Goal: Information Seeking & Learning: Learn about a topic

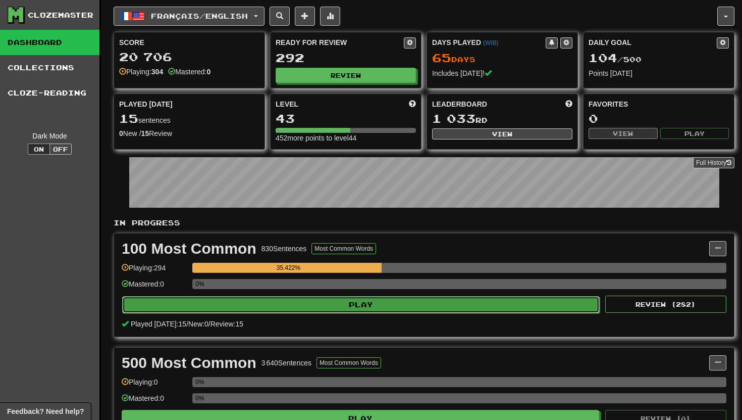
click at [412, 301] on button "Play" at bounding box center [361, 304] width 478 height 17
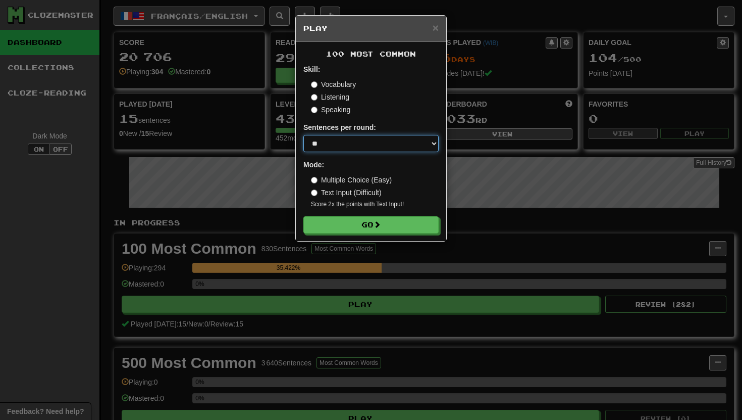
click at [340, 149] on select "* ** ** ** ** ** *** ********" at bounding box center [370, 143] width 135 height 17
select select "***"
click at [303, 135] on select "* ** ** ** ** ** *** ********" at bounding box center [370, 143] width 135 height 17
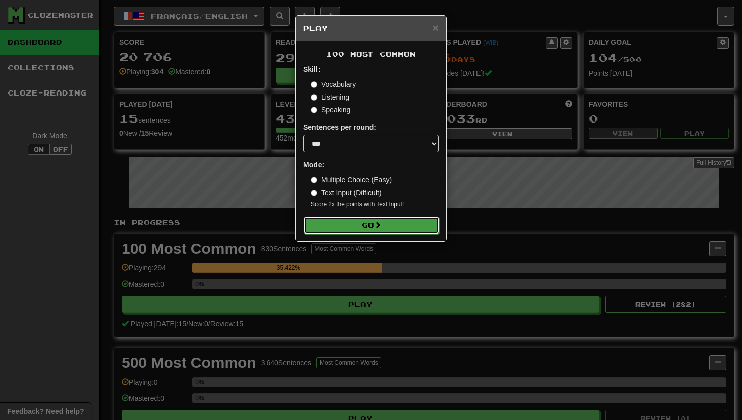
click at [381, 225] on span at bounding box center [377, 224] width 7 height 7
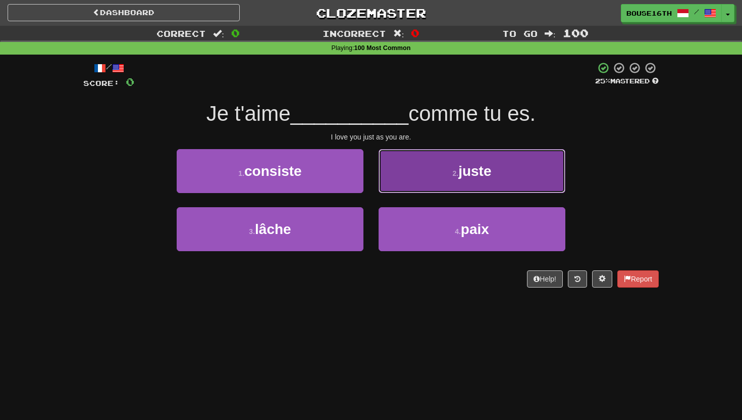
click at [404, 180] on button "2 . juste" at bounding box center [472, 171] width 187 height 44
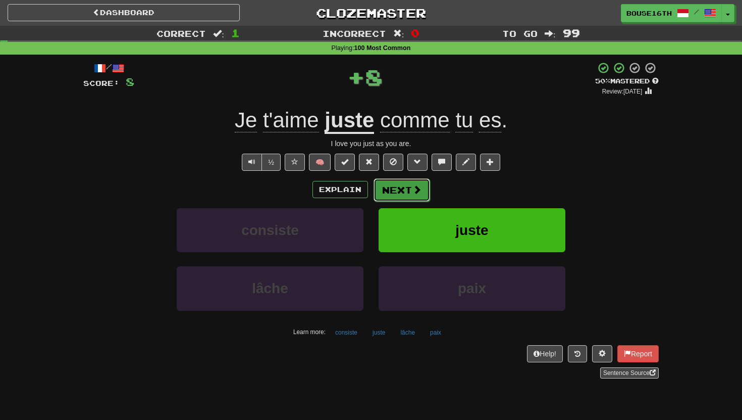
click at [404, 193] on button "Next" at bounding box center [402, 189] width 57 height 23
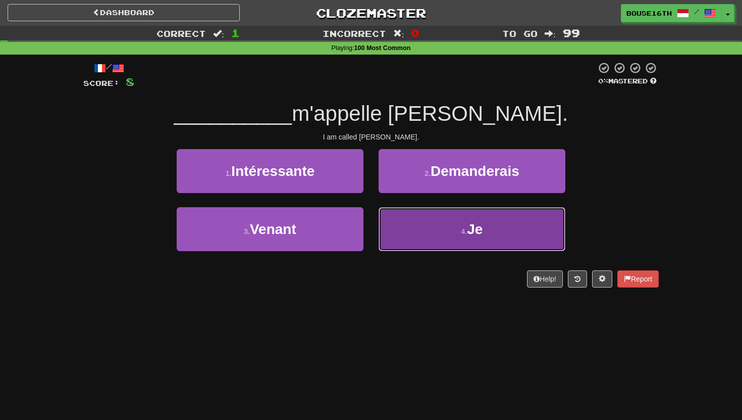
click at [412, 224] on button "4 . Je" at bounding box center [472, 229] width 187 height 44
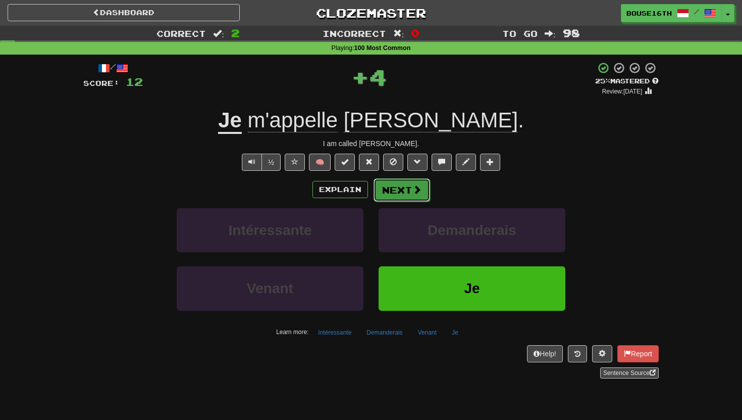
click at [401, 196] on button "Next" at bounding box center [402, 189] width 57 height 23
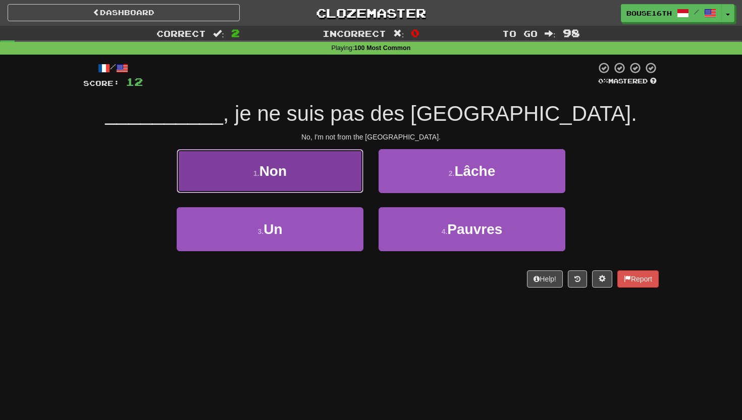
click at [324, 189] on button "1 . Non" at bounding box center [270, 171] width 187 height 44
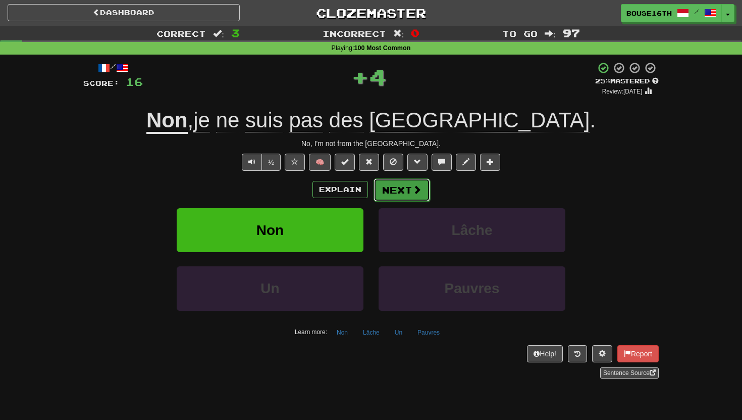
click at [379, 190] on button "Next" at bounding box center [402, 189] width 57 height 23
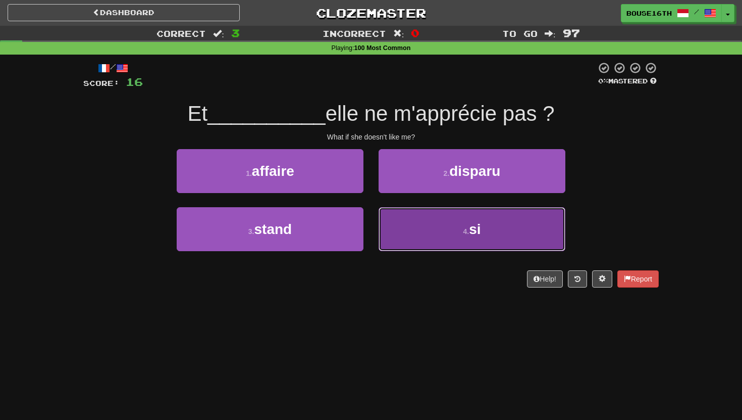
click at [405, 229] on button "4 . si" at bounding box center [472, 229] width 187 height 44
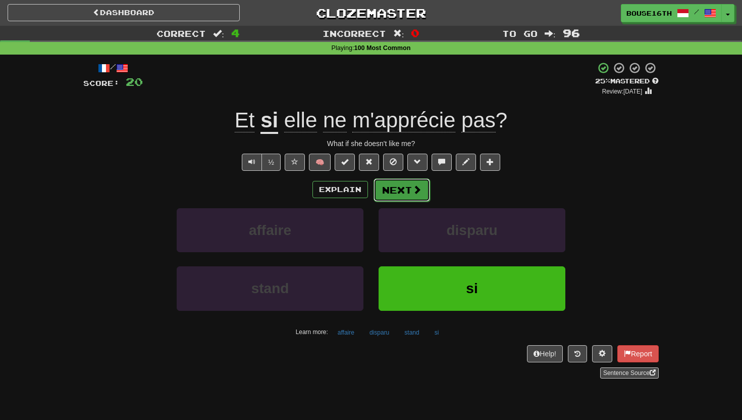
click at [397, 191] on button "Next" at bounding box center [402, 189] width 57 height 23
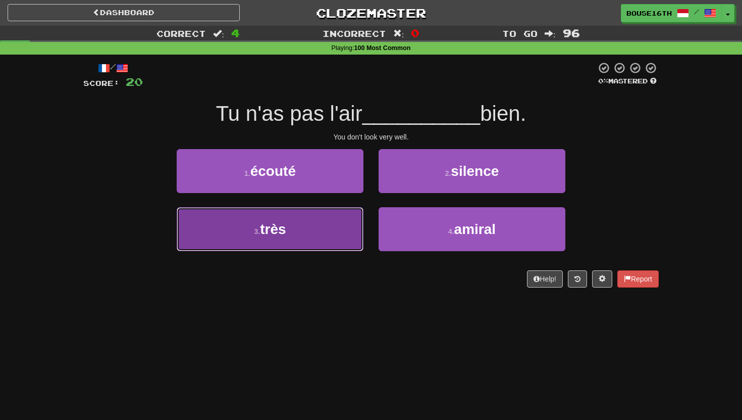
click at [348, 223] on button "3 . très" at bounding box center [270, 229] width 187 height 44
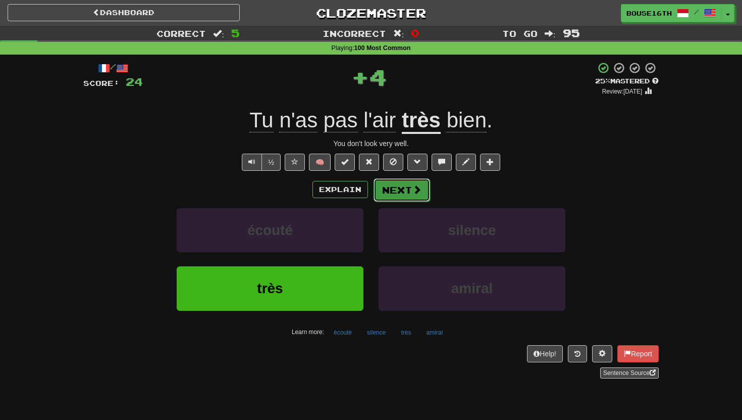
click at [397, 196] on button "Next" at bounding box center [402, 189] width 57 height 23
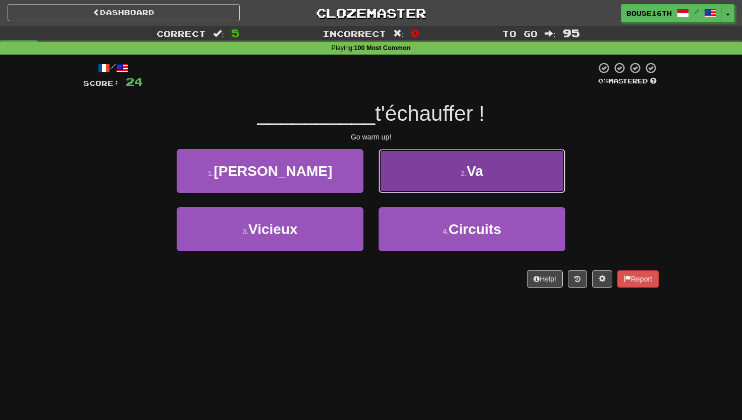
click at [431, 179] on button "2 . Va" at bounding box center [472, 171] width 187 height 44
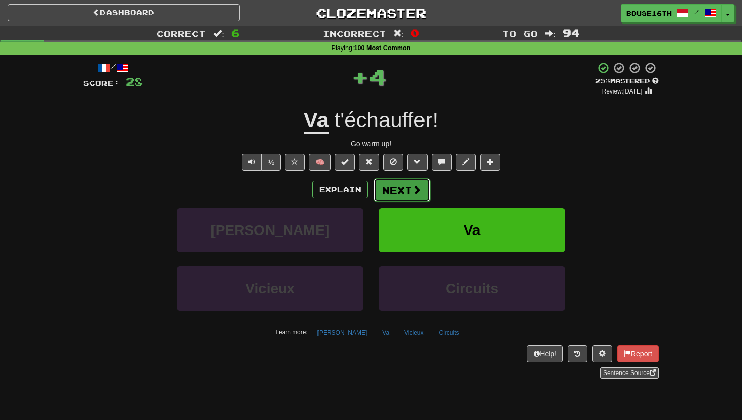
click at [395, 193] on button "Next" at bounding box center [402, 189] width 57 height 23
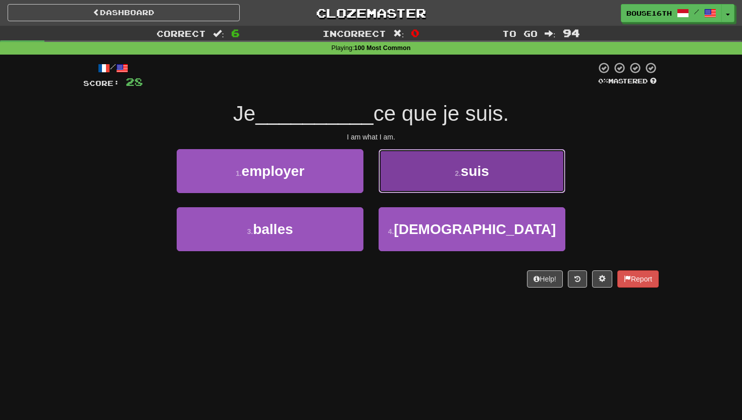
click at [406, 187] on button "2 . suis" at bounding box center [472, 171] width 187 height 44
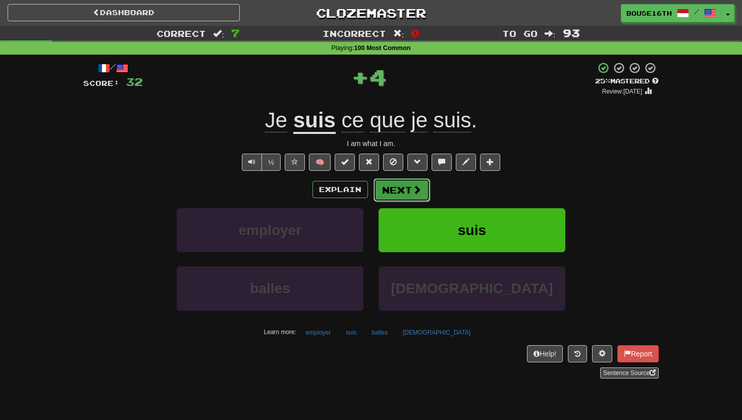
click at [397, 191] on button "Next" at bounding box center [402, 189] width 57 height 23
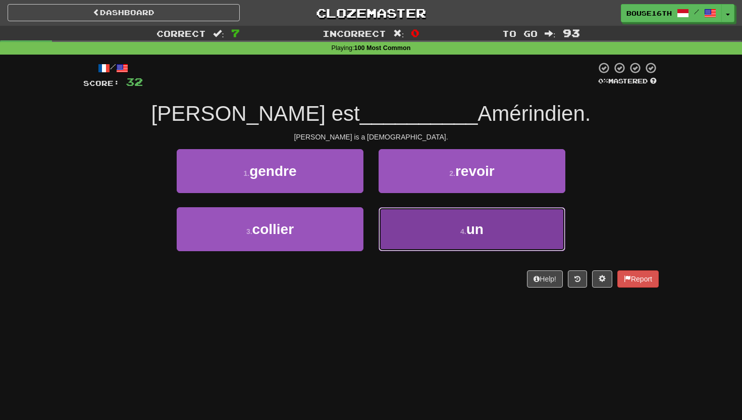
click at [433, 226] on button "4 . un" at bounding box center [472, 229] width 187 height 44
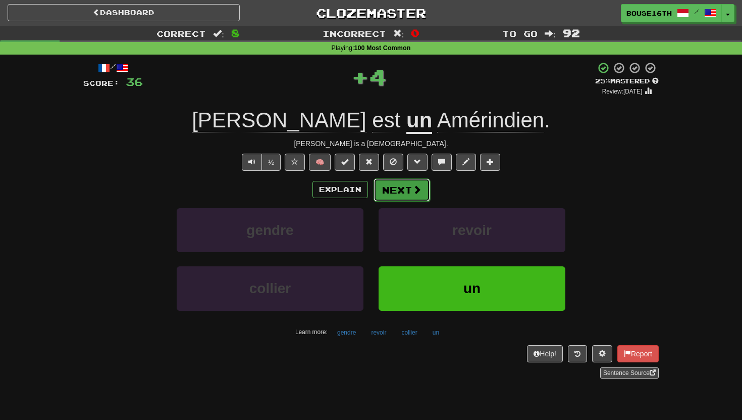
click at [412, 194] on span at bounding box center [416, 189] width 9 height 9
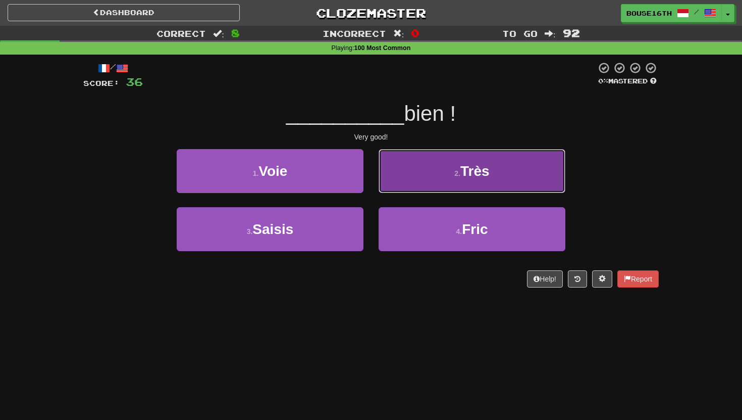
click at [413, 192] on button "2 . Très" at bounding box center [472, 171] width 187 height 44
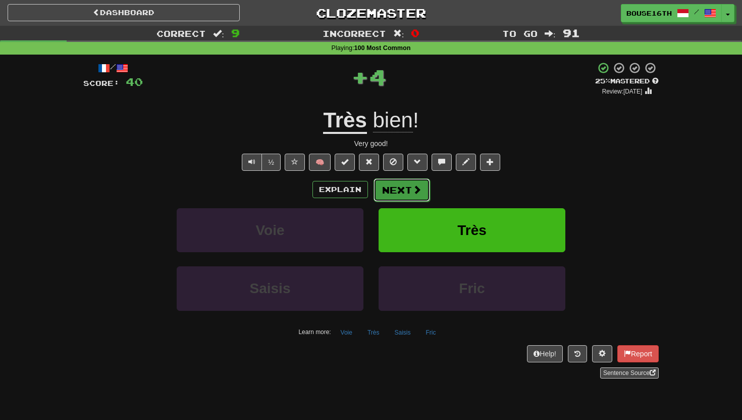
click at [408, 197] on button "Next" at bounding box center [402, 189] width 57 height 23
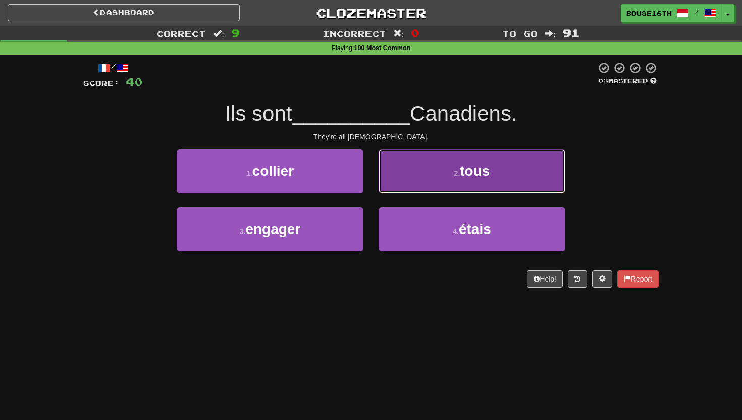
click at [425, 192] on button "2 . tous" at bounding box center [472, 171] width 187 height 44
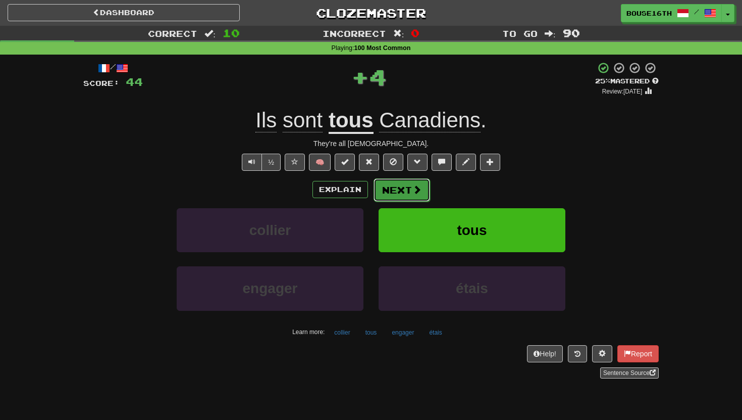
click at [413, 191] on span at bounding box center [416, 189] width 9 height 9
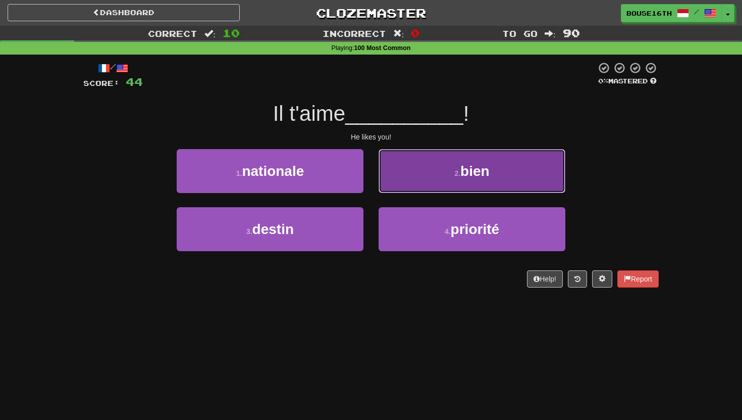
click at [431, 177] on button "2 . bien" at bounding box center [472, 171] width 187 height 44
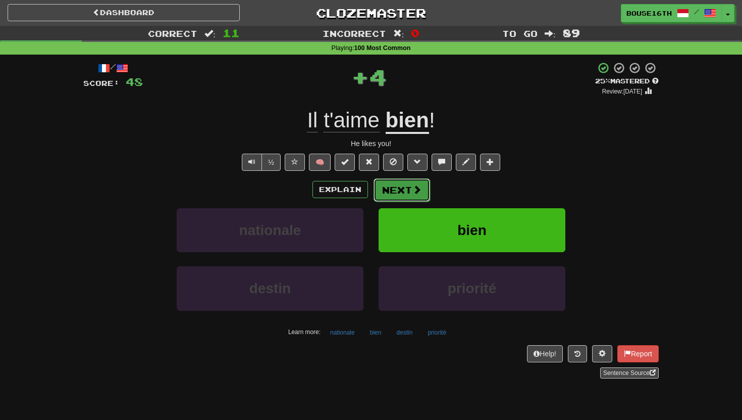
click at [416, 183] on button "Next" at bounding box center [402, 189] width 57 height 23
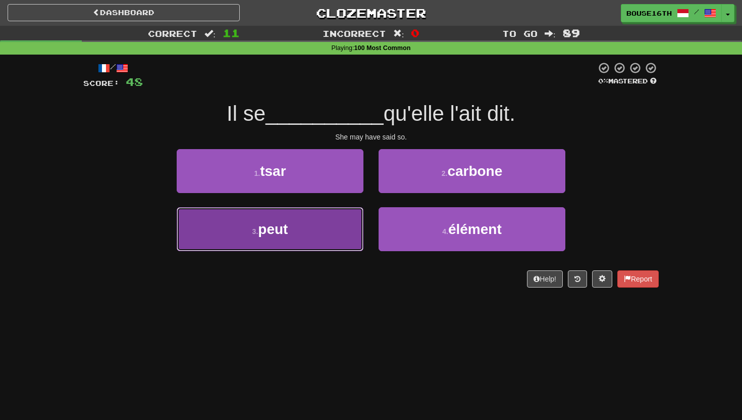
click at [329, 229] on button "3 . peut" at bounding box center [270, 229] width 187 height 44
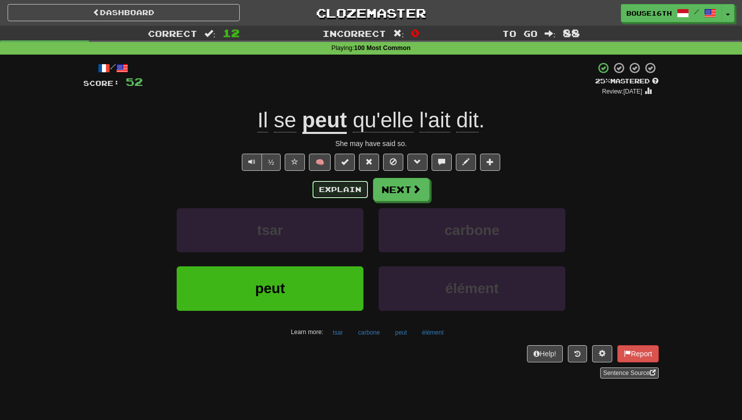
click at [326, 194] on button "Explain" at bounding box center [340, 189] width 56 height 17
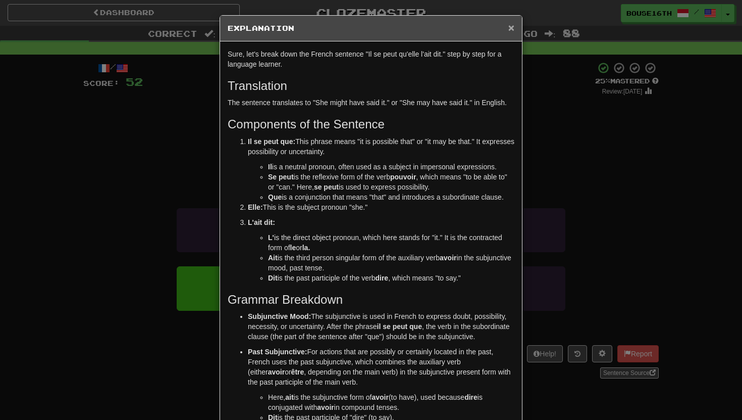
click at [508, 32] on span "×" at bounding box center [511, 28] width 6 height 12
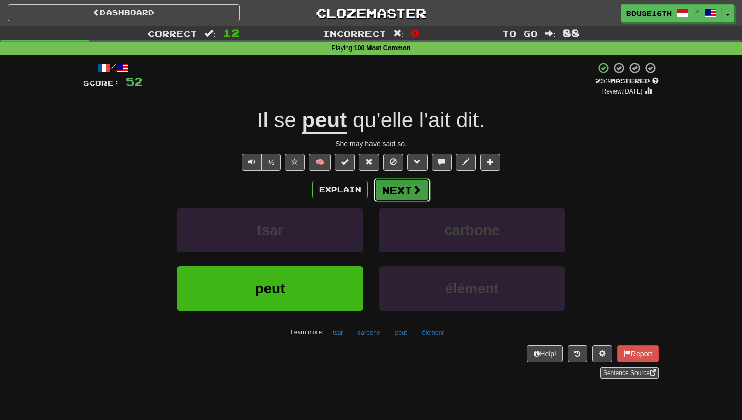
click at [398, 192] on button "Next" at bounding box center [402, 189] width 57 height 23
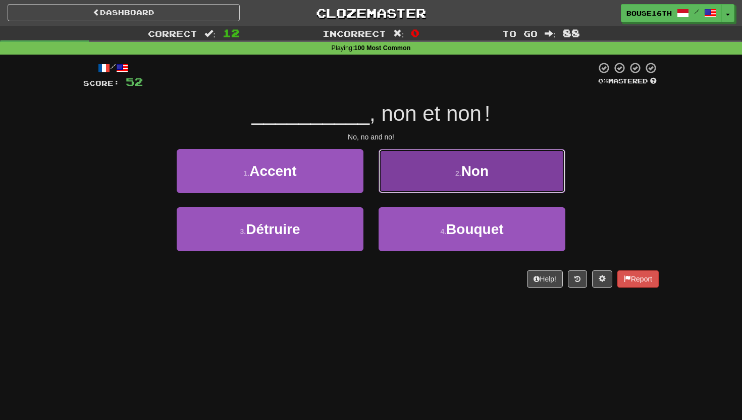
click at [400, 188] on button "2 . Non" at bounding box center [472, 171] width 187 height 44
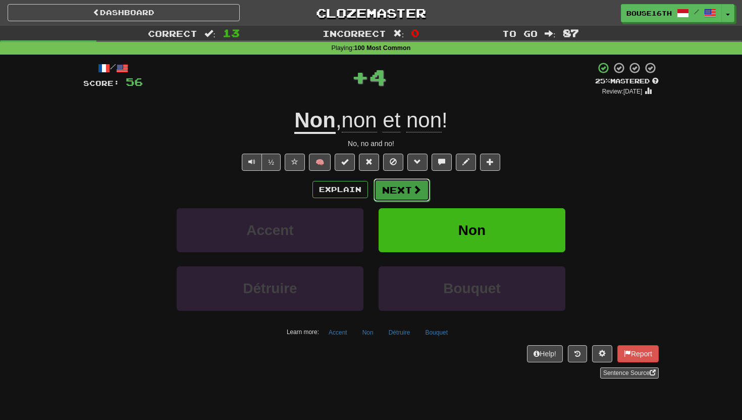
click at [393, 192] on button "Next" at bounding box center [402, 189] width 57 height 23
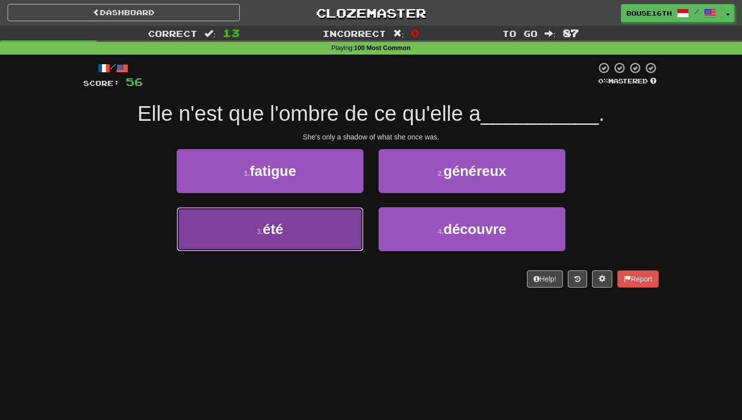
click at [345, 236] on button "3 . été" at bounding box center [270, 229] width 187 height 44
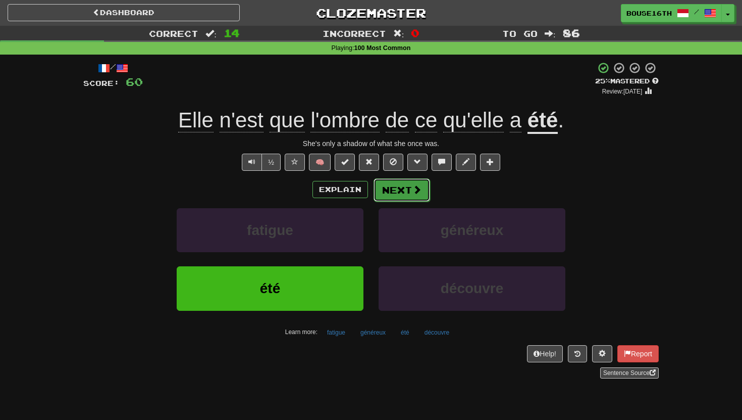
click at [412, 184] on button "Next" at bounding box center [402, 189] width 57 height 23
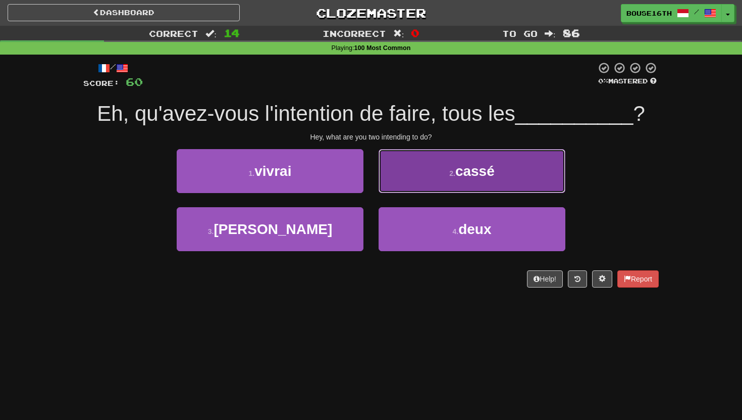
click at [400, 191] on button "2 . cassé" at bounding box center [472, 171] width 187 height 44
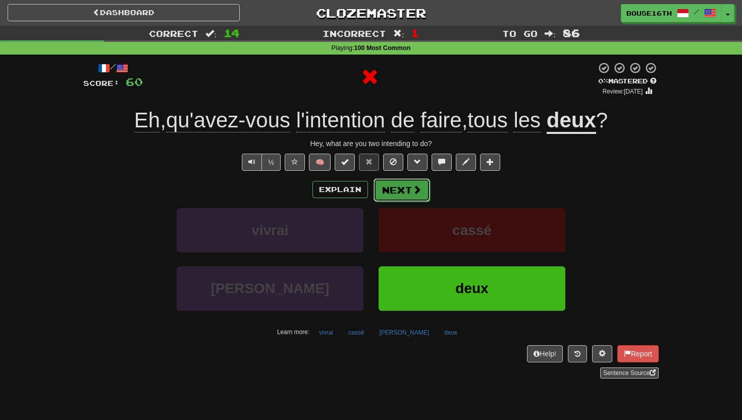
click at [393, 194] on button "Next" at bounding box center [402, 189] width 57 height 23
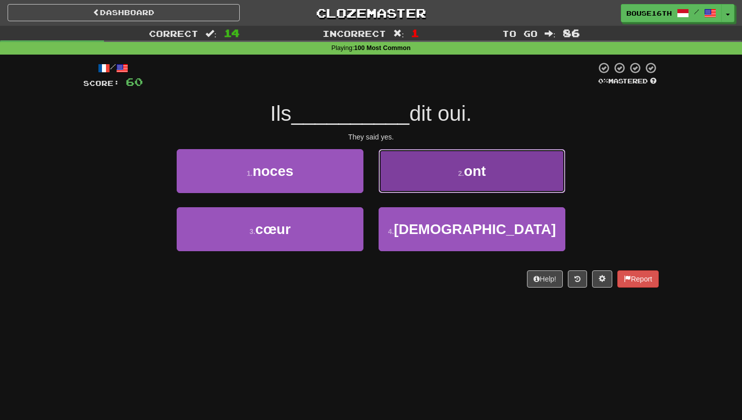
click at [451, 190] on button "2 . ont" at bounding box center [472, 171] width 187 height 44
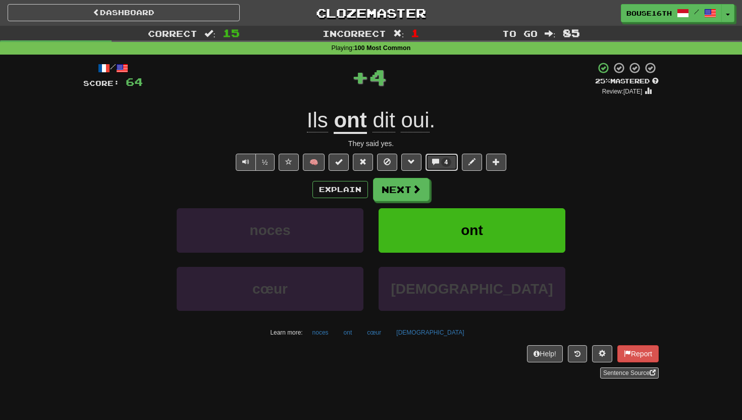
click at [429, 165] on button "4" at bounding box center [442, 161] width 33 height 17
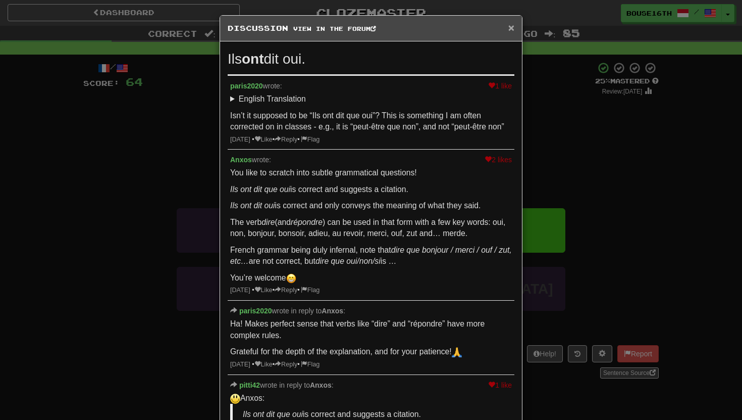
click at [511, 26] on span "×" at bounding box center [511, 28] width 6 height 12
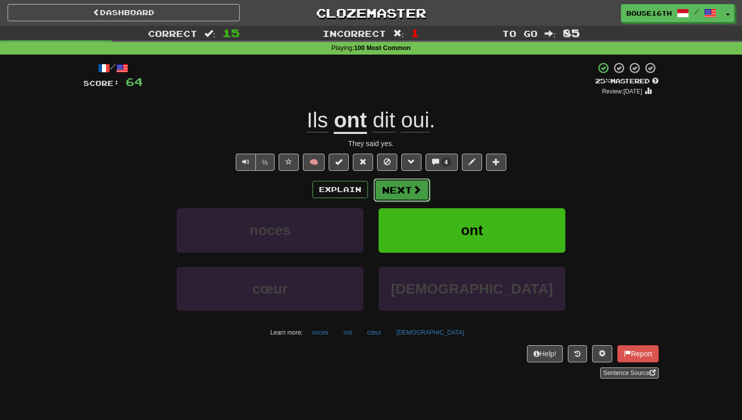
click at [419, 190] on span at bounding box center [416, 189] width 9 height 9
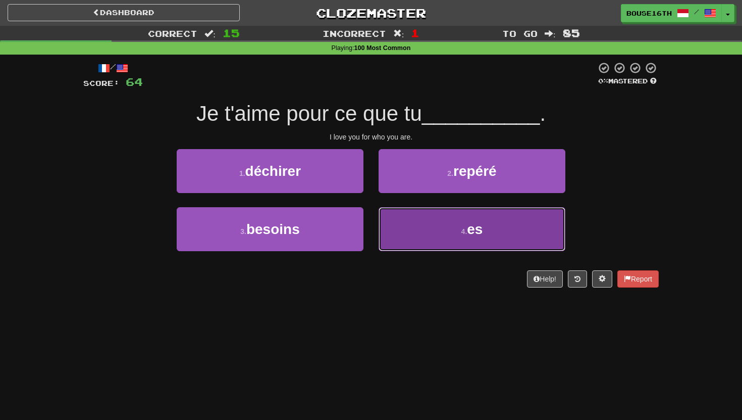
click at [422, 225] on button "4 . es" at bounding box center [472, 229] width 187 height 44
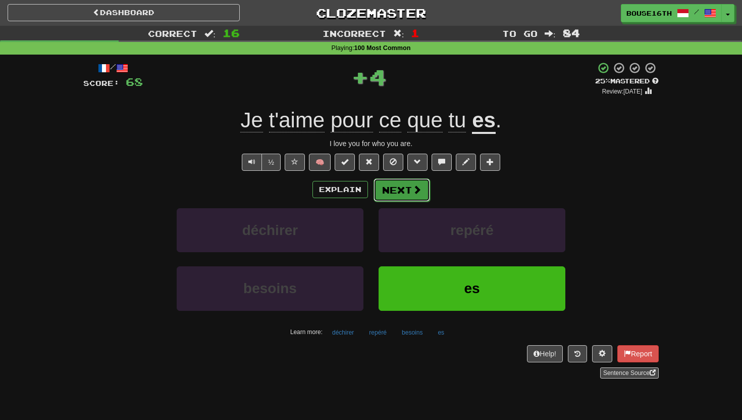
click at [411, 197] on button "Next" at bounding box center [402, 189] width 57 height 23
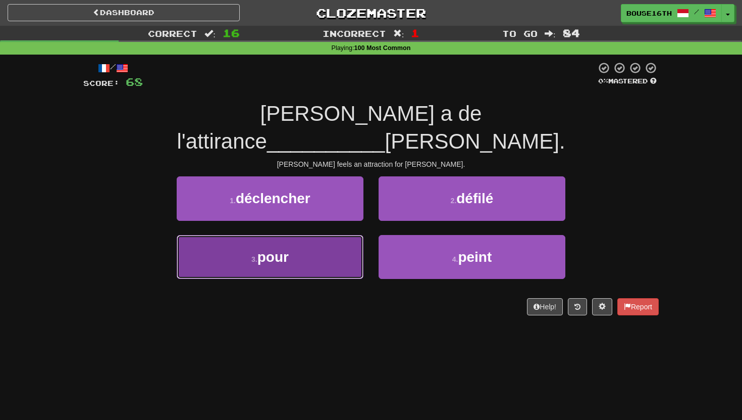
click at [335, 242] on button "3 . pour" at bounding box center [270, 257] width 187 height 44
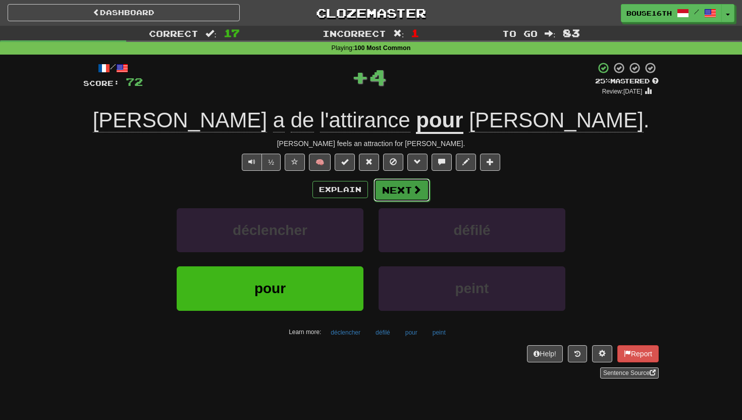
click at [395, 188] on button "Next" at bounding box center [402, 189] width 57 height 23
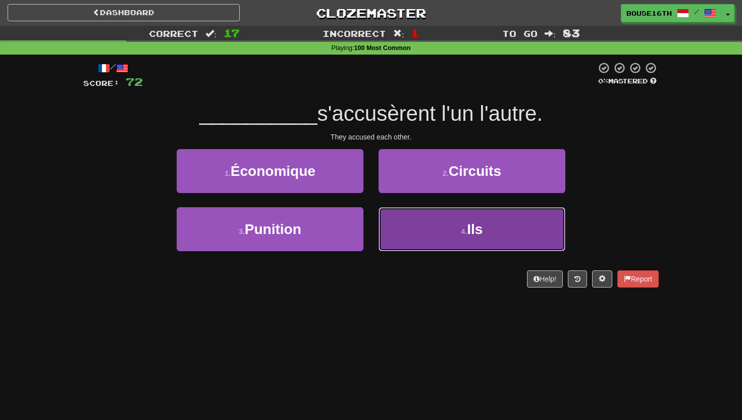
click at [427, 238] on button "4 . Ils" at bounding box center [472, 229] width 187 height 44
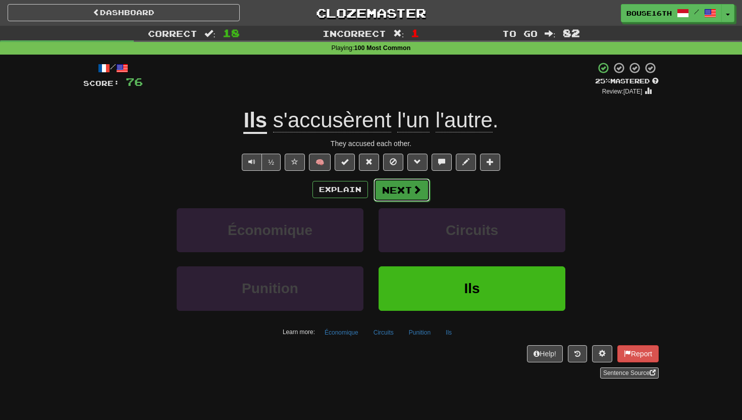
click at [410, 194] on button "Next" at bounding box center [402, 189] width 57 height 23
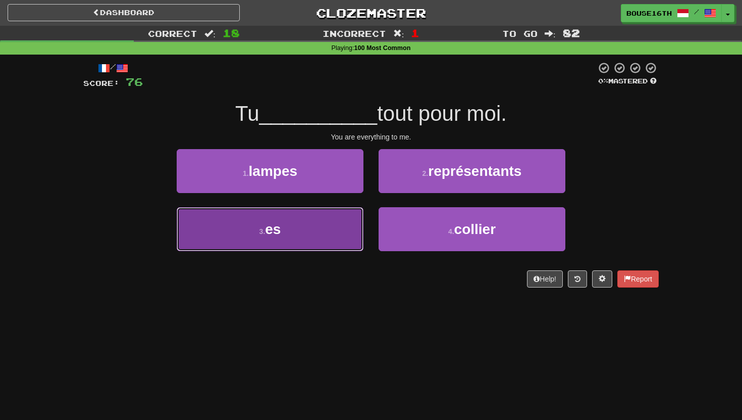
click at [351, 244] on button "3 . es" at bounding box center [270, 229] width 187 height 44
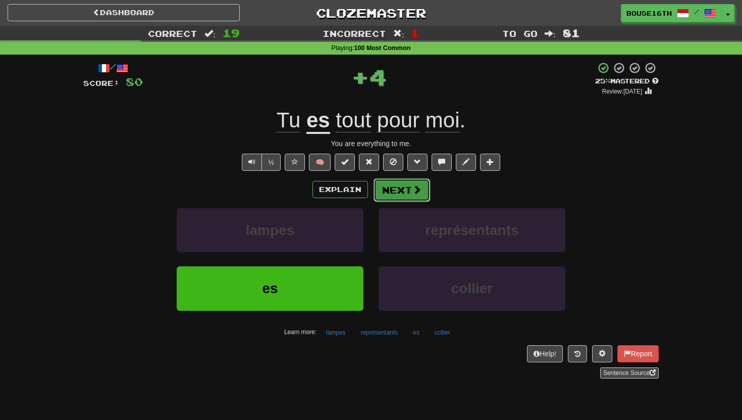
click at [384, 189] on button "Next" at bounding box center [402, 189] width 57 height 23
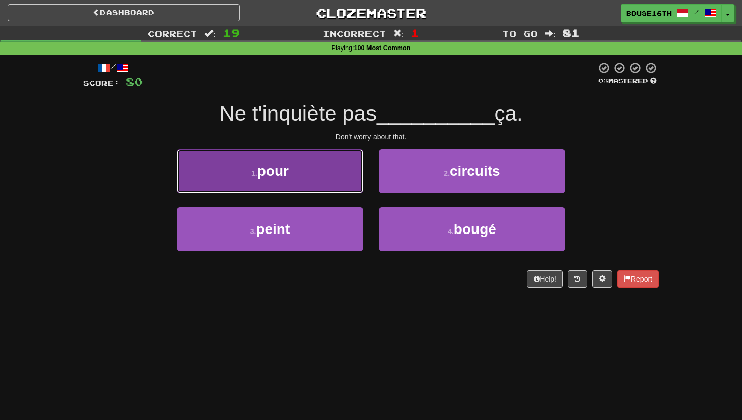
click at [336, 179] on button "1 . pour" at bounding box center [270, 171] width 187 height 44
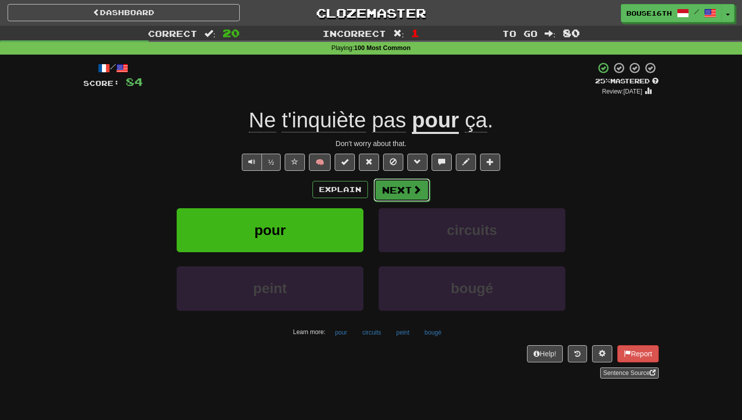
click at [391, 184] on button "Next" at bounding box center [402, 189] width 57 height 23
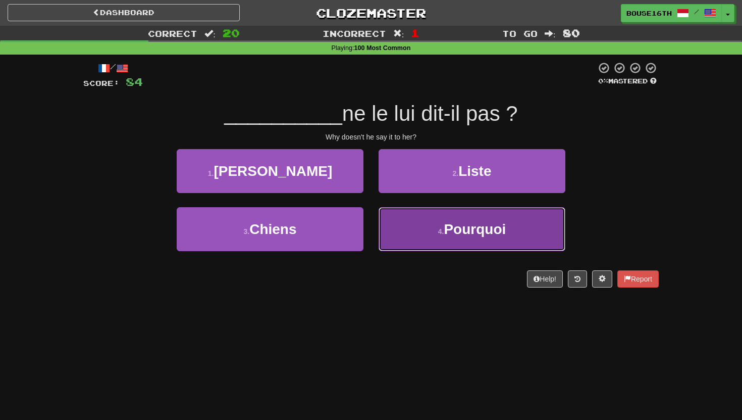
click at [455, 228] on span "Pourquoi" at bounding box center [475, 229] width 62 height 16
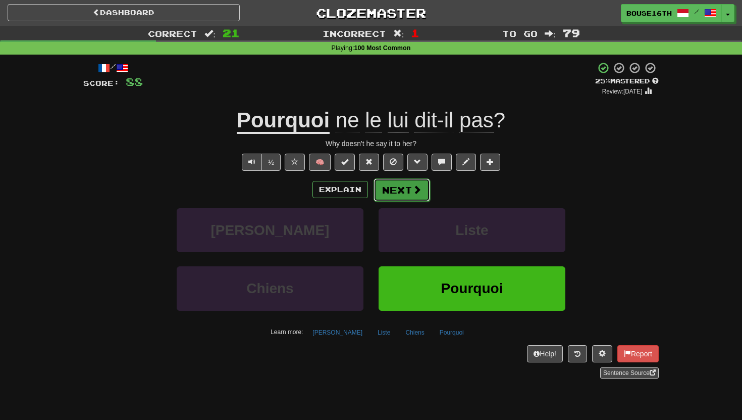
click at [412, 198] on button "Next" at bounding box center [402, 189] width 57 height 23
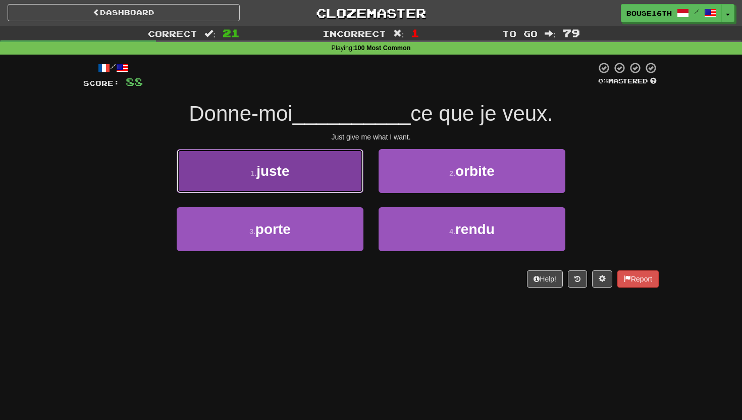
click at [347, 176] on button "1 . juste" at bounding box center [270, 171] width 187 height 44
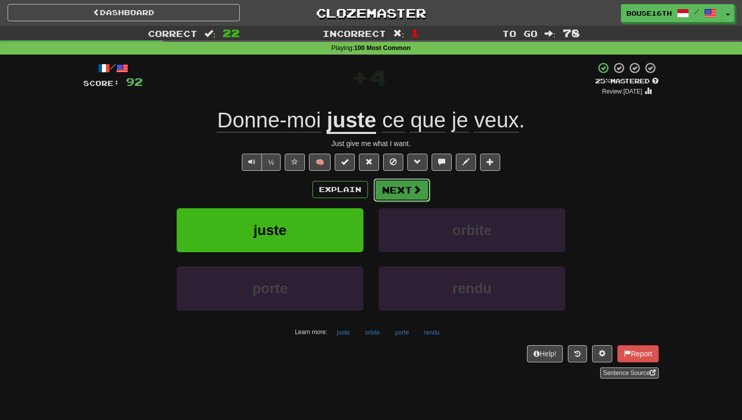
click at [400, 192] on button "Next" at bounding box center [402, 189] width 57 height 23
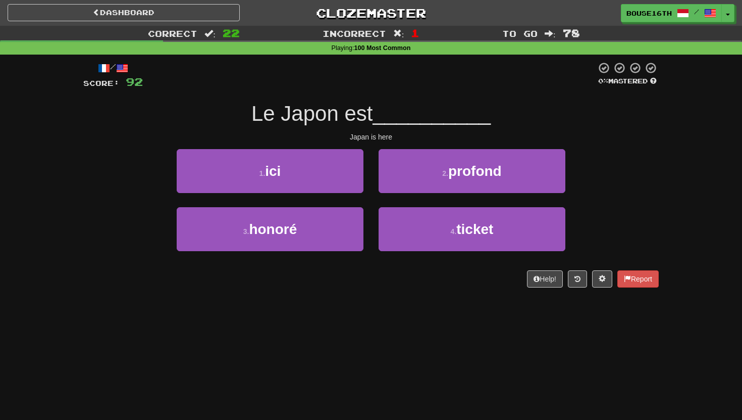
click at [308, 192] on div "1 . ici" at bounding box center [270, 178] width 202 height 58
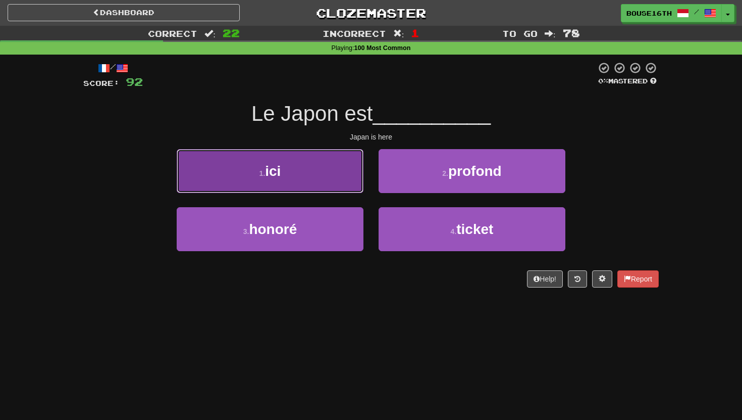
click at [308, 190] on button "1 . ici" at bounding box center [270, 171] width 187 height 44
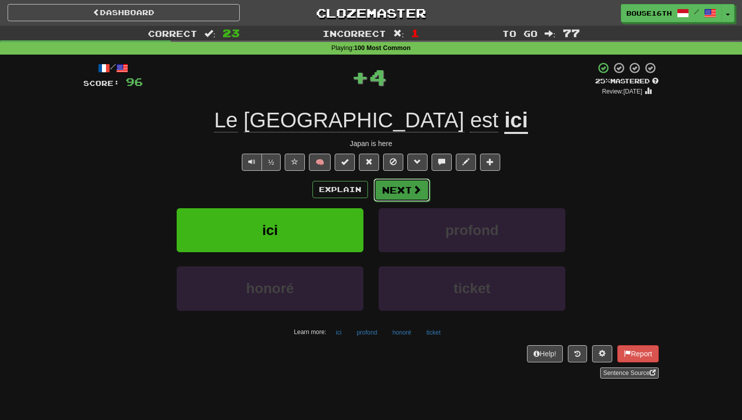
click at [390, 190] on button "Next" at bounding box center [402, 189] width 57 height 23
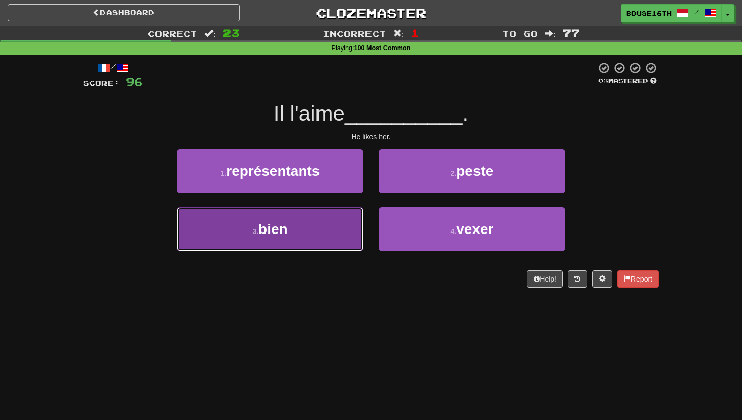
click at [323, 236] on button "3 . bien" at bounding box center [270, 229] width 187 height 44
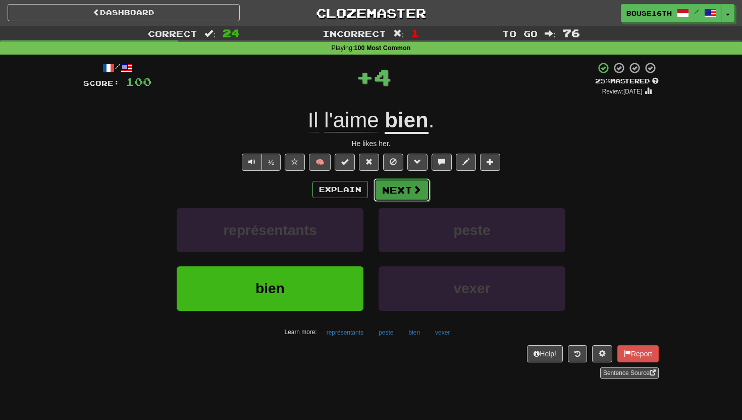
click at [403, 180] on button "Next" at bounding box center [402, 189] width 57 height 23
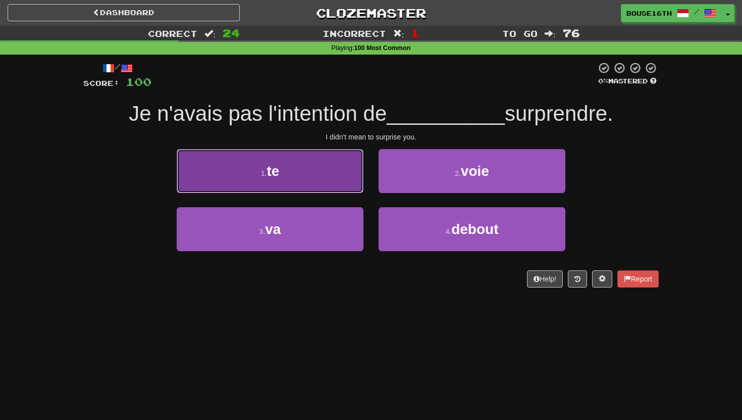
click at [317, 173] on button "1 . te" at bounding box center [270, 171] width 187 height 44
